Goal: Task Accomplishment & Management: Manage account settings

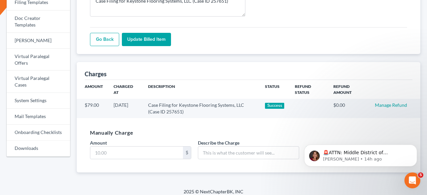
scroll to position [271, 0]
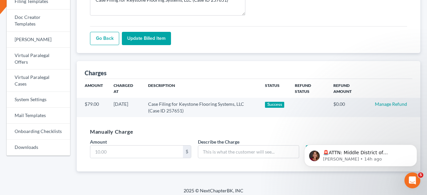
scroll to position [272, 0]
click at [412, 148] on button "Dismiss notification" at bounding box center [414, 146] width 9 height 9
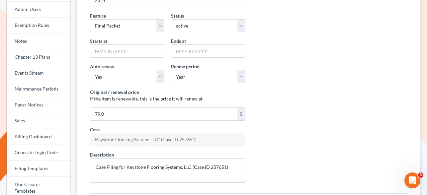
scroll to position [117, 0]
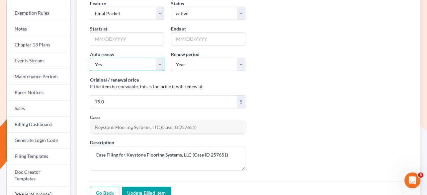
click at [158, 65] on select "Yes No" at bounding box center [127, 64] width 74 height 13
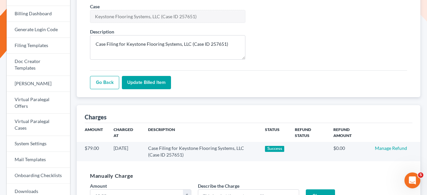
scroll to position [276, 0]
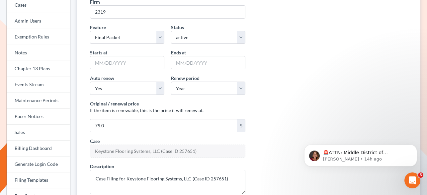
scroll to position [92, 0]
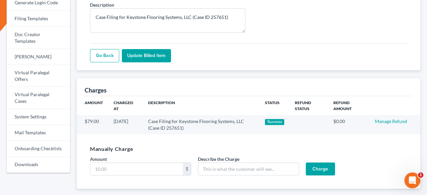
scroll to position [259, 0]
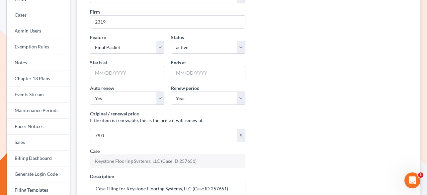
scroll to position [84, 0]
click at [37, 155] on link "Billing Dashboard" at bounding box center [38, 158] width 63 height 16
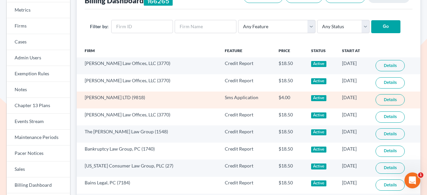
scroll to position [59, 0]
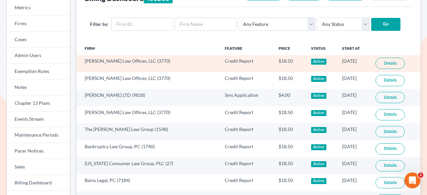
click at [379, 61] on link "Details" at bounding box center [389, 63] width 29 height 11
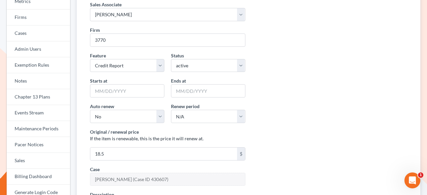
scroll to position [64, 0]
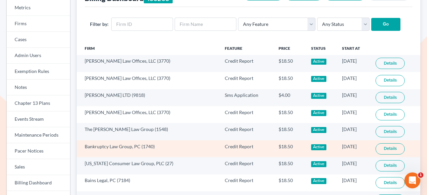
scroll to position [71, 0]
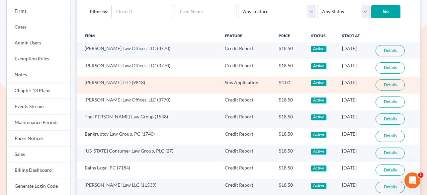
click at [380, 85] on link "Details" at bounding box center [389, 84] width 29 height 11
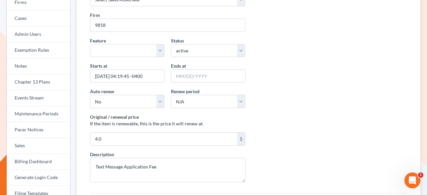
scroll to position [68, 0]
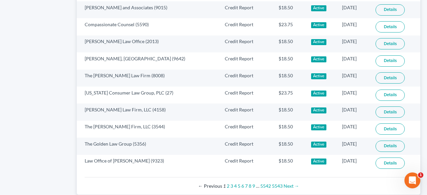
scroll to position [481, 0]
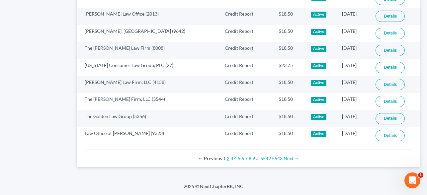
click at [228, 159] on link "2" at bounding box center [228, 159] width 3 height 6
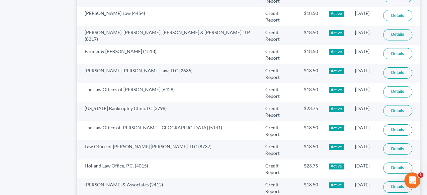
scroll to position [481, 0]
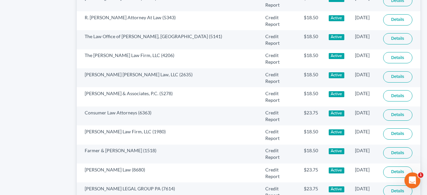
scroll to position [481, 0]
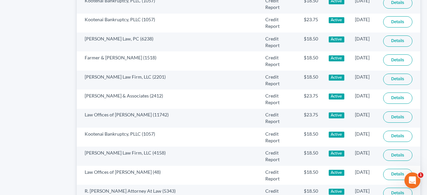
scroll to position [481, 0]
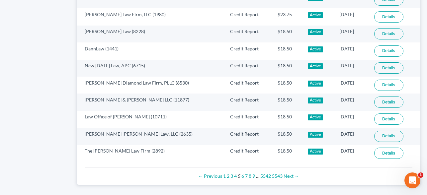
scroll to position [471, 0]
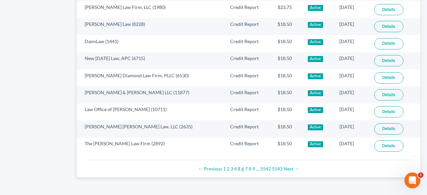
click at [242, 170] on link "6" at bounding box center [242, 169] width 3 height 6
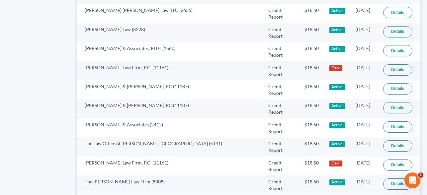
scroll to position [481, 0]
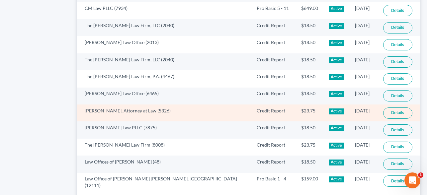
scroll to position [481, 0]
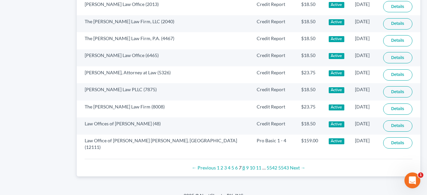
click at [243, 165] on link "8" at bounding box center [243, 168] width 3 height 6
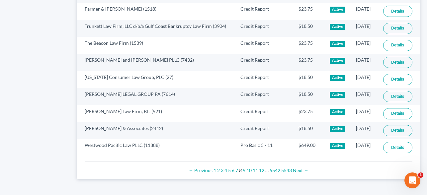
scroll to position [483, 0]
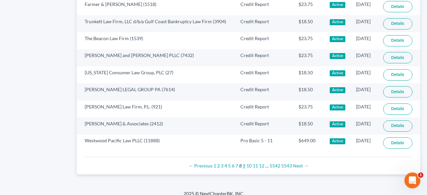
click at [243, 163] on link "9" at bounding box center [243, 166] width 3 height 6
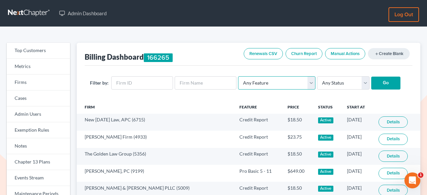
click at [279, 83] on select "Any Feature Start Plus Plan Pro Plus Plan Whoa Plan Credit Report Credit Report…" at bounding box center [276, 82] width 77 height 13
select select "virtual_paralegal"
click at [238, 76] on select "Any Feature Start Plus Plan Pro Plus Plan Whoa Plan Credit Report Credit Report…" at bounding box center [276, 82] width 77 height 13
click at [378, 83] on input "Go" at bounding box center [385, 83] width 29 height 13
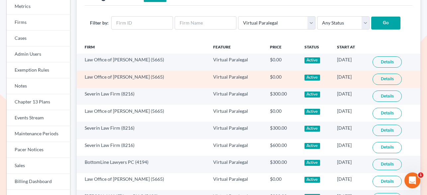
scroll to position [61, 0]
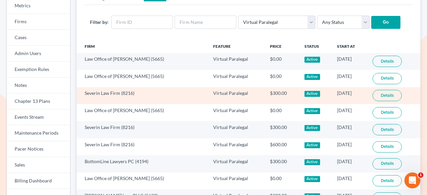
click at [383, 98] on link "Details" at bounding box center [386, 95] width 29 height 11
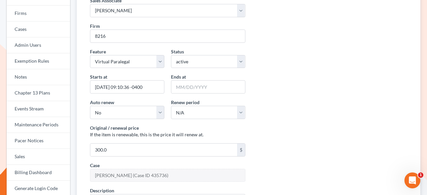
scroll to position [72, 0]
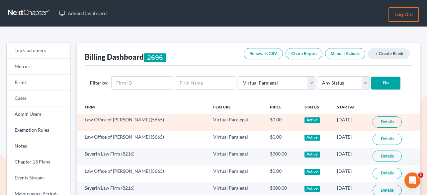
click at [384, 126] on link "Details" at bounding box center [386, 121] width 29 height 11
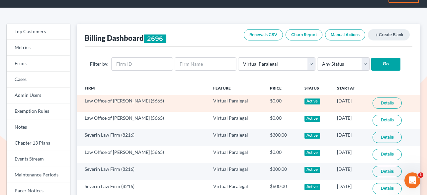
scroll to position [24, 0]
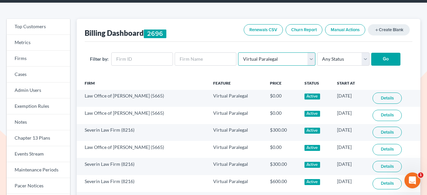
click at [261, 58] on select "Any Feature Start Plus Plan Pro Plus Plan Whoa Plan Credit Report Credit Report…" at bounding box center [276, 58] width 77 height 13
select select "chapter13_plan"
click at [238, 52] on select "Any Feature Start Plus Plan Pro Plus Plan Whoa Plan Credit Report Credit Report…" at bounding box center [276, 58] width 77 height 13
click at [371, 58] on input "Go" at bounding box center [385, 59] width 29 height 13
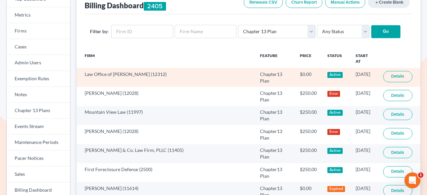
click at [386, 72] on link "Details" at bounding box center [397, 76] width 29 height 11
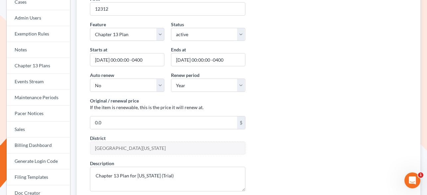
scroll to position [102, 0]
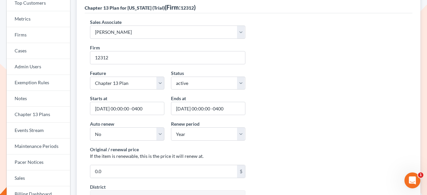
scroll to position [48, 0]
click at [134, 136] on select "Yes No" at bounding box center [127, 133] width 74 height 13
select select "true"
click at [90, 127] on select "Yes No" at bounding box center [127, 133] width 74 height 13
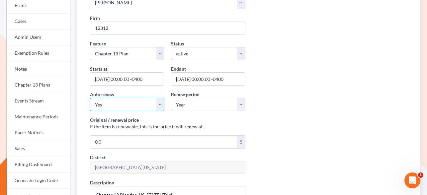
scroll to position [83, 0]
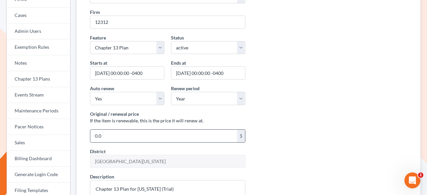
click at [122, 142] on div "0.0 $" at bounding box center [167, 135] width 155 height 13
click at [121, 136] on input "0.0" at bounding box center [163, 136] width 147 height 13
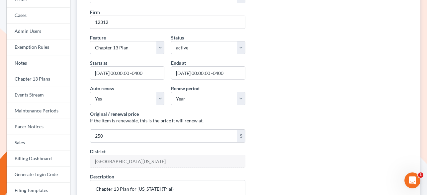
scroll to position [141, 0]
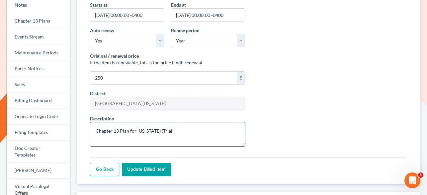
type input "250"
drag, startPoint x: 168, startPoint y: 131, endPoint x: 202, endPoint y: 136, distance: 34.9
click at [202, 136] on textarea "Chapter 13 Plan for Massachusetts (Trial)" at bounding box center [167, 134] width 155 height 25
type textarea "Chapter 13 Plan for [US_STATE]"
click at [172, 171] on div "Go Back Update Billed item" at bounding box center [248, 166] width 317 height 19
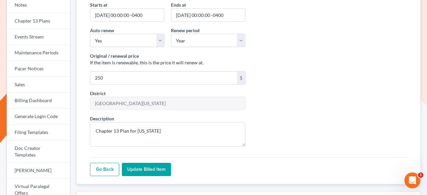
click at [165, 171] on input "Update Billed item" at bounding box center [146, 169] width 49 height 13
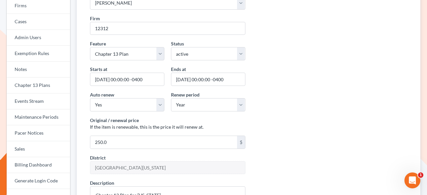
scroll to position [82, 0]
